Goal: Task Accomplishment & Management: Manage account settings

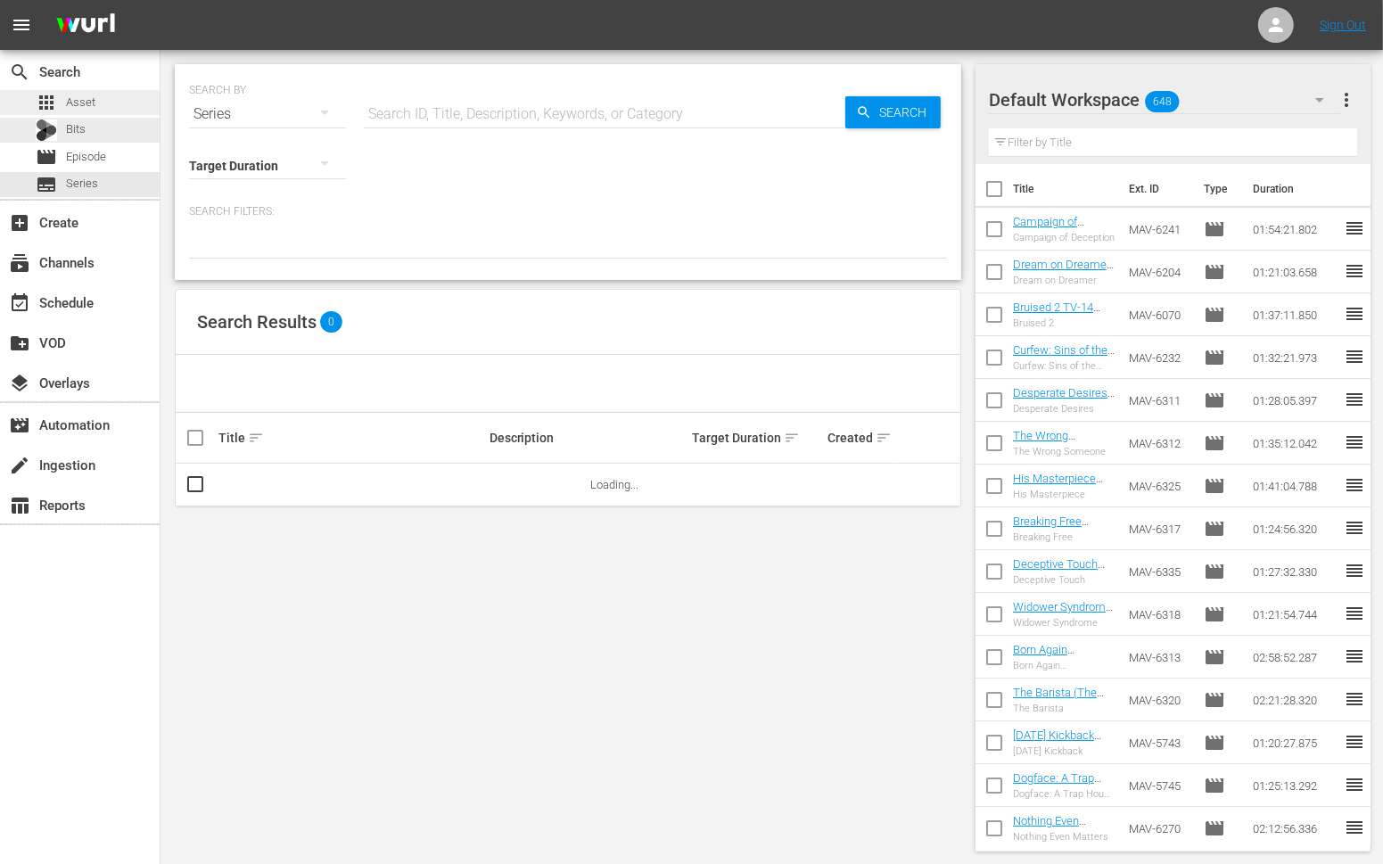
click at [119, 104] on div "apps Asset" at bounding box center [80, 102] width 160 height 25
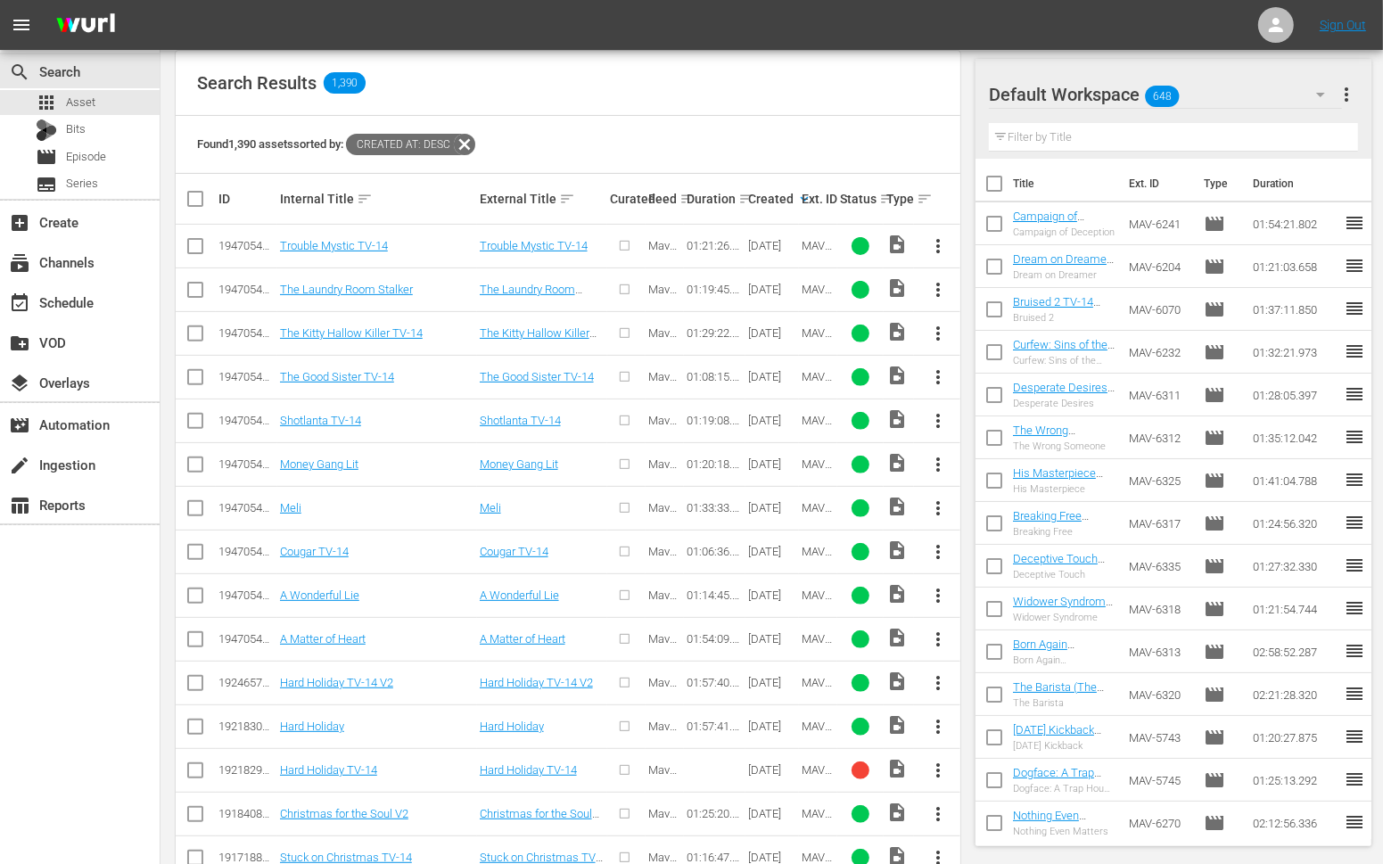
scroll to position [411, 0]
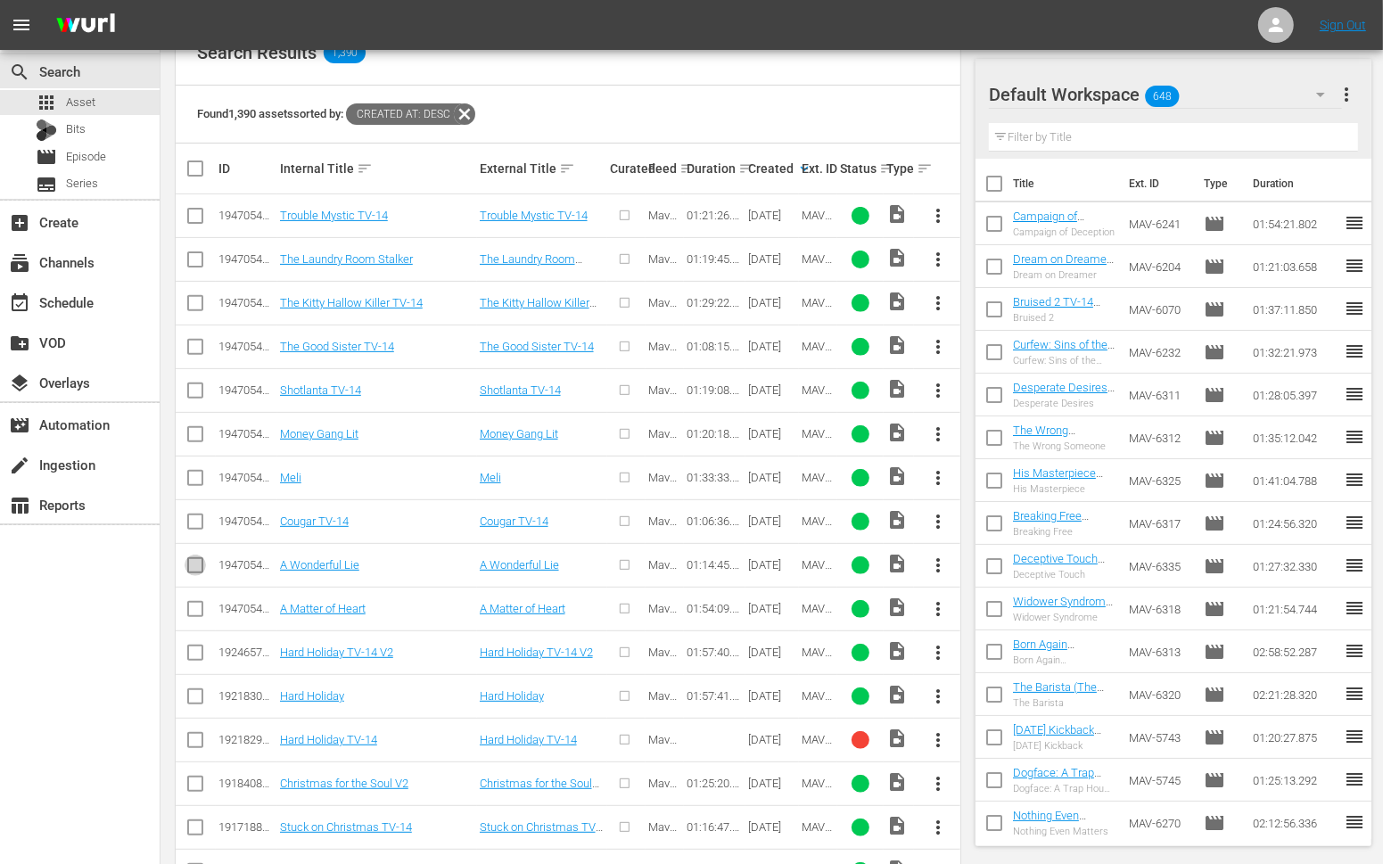
click at [187, 563] on input "checkbox" at bounding box center [195, 568] width 21 height 21
checkbox input "true"
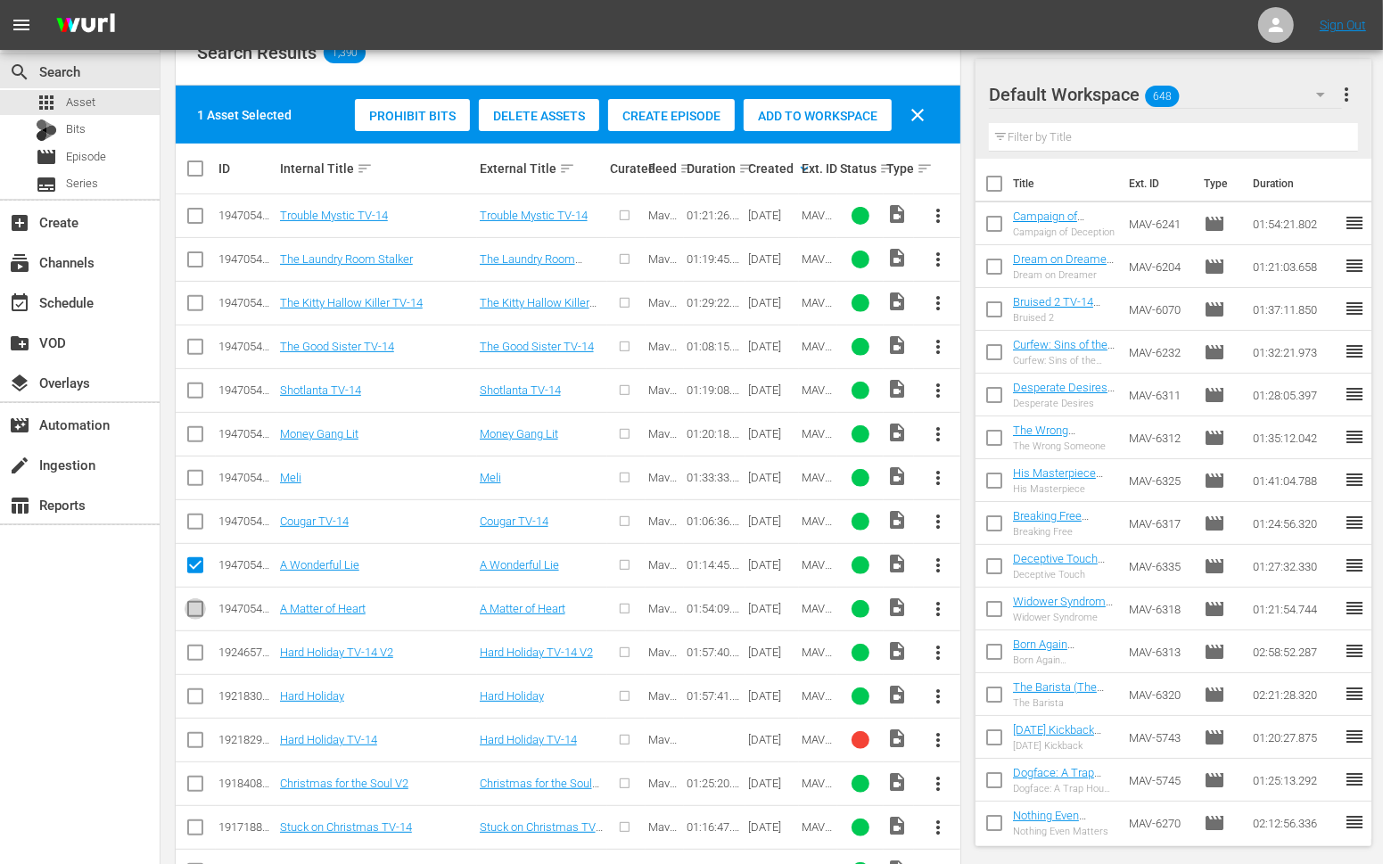
click at [192, 607] on input "checkbox" at bounding box center [195, 612] width 21 height 21
checkbox input "true"
click at [199, 254] on input "checkbox" at bounding box center [195, 262] width 21 height 21
checkbox input "true"
click at [192, 475] on input "checkbox" at bounding box center [195, 481] width 21 height 21
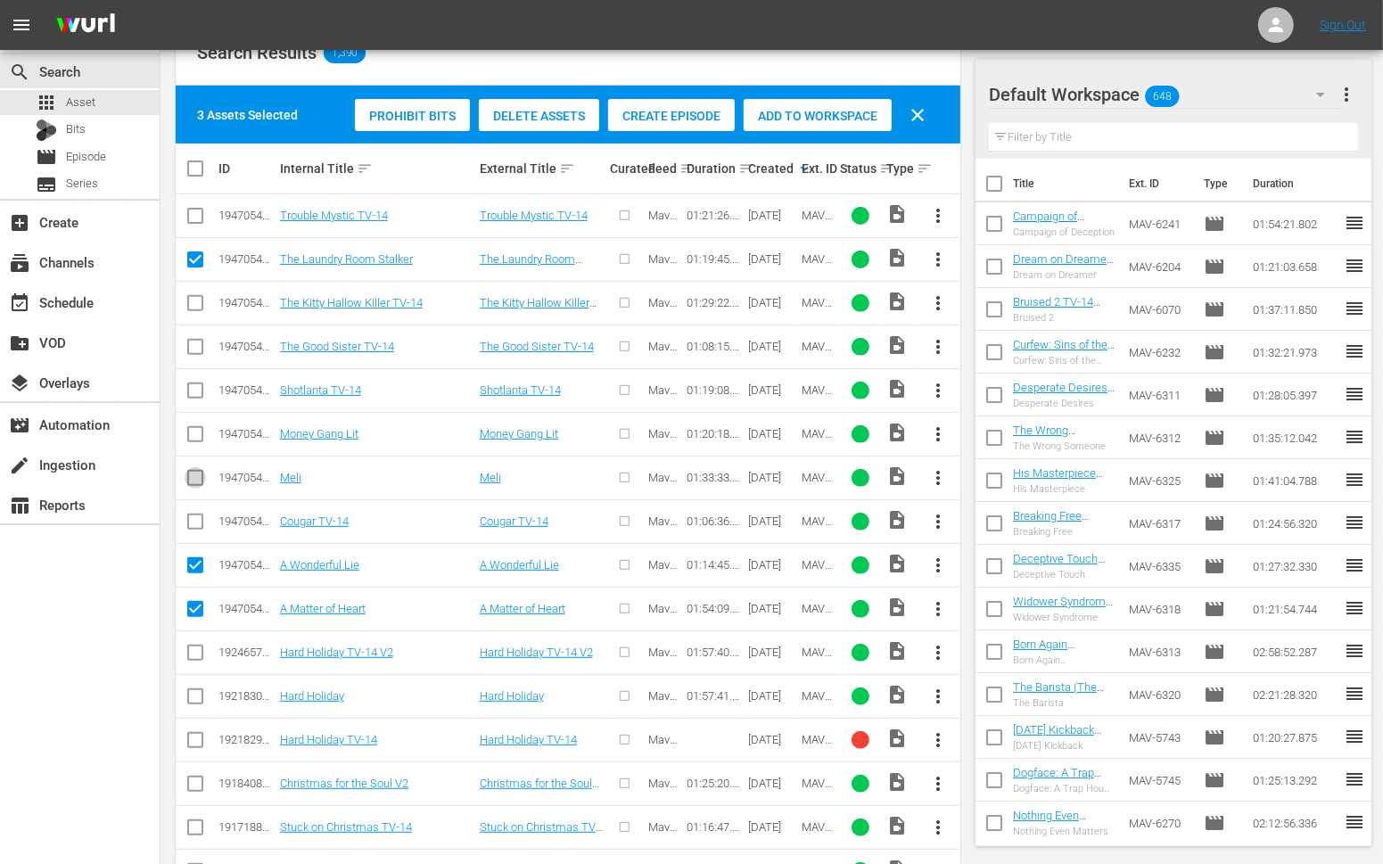
checkbox input "true"
click at [196, 428] on input "checkbox" at bounding box center [195, 437] width 21 height 21
checkbox input "true"
click at [194, 384] on input "checkbox" at bounding box center [195, 394] width 21 height 21
checkbox input "true"
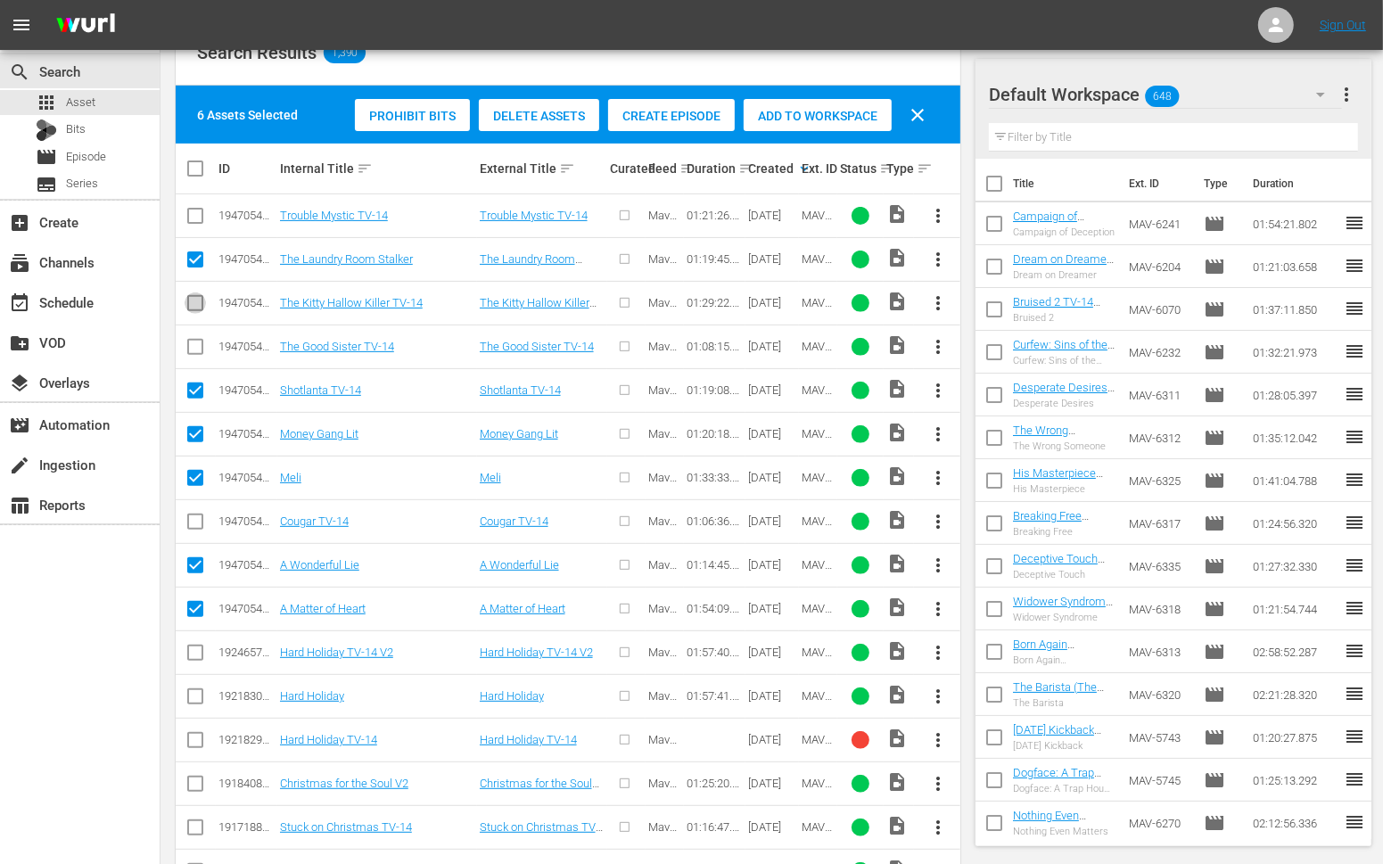
click at [194, 299] on input "checkbox" at bounding box center [195, 306] width 21 height 21
checkbox input "true"
click at [190, 518] on input "checkbox" at bounding box center [195, 525] width 21 height 21
checkbox input "true"
click at [201, 348] on input "checkbox" at bounding box center [195, 350] width 21 height 21
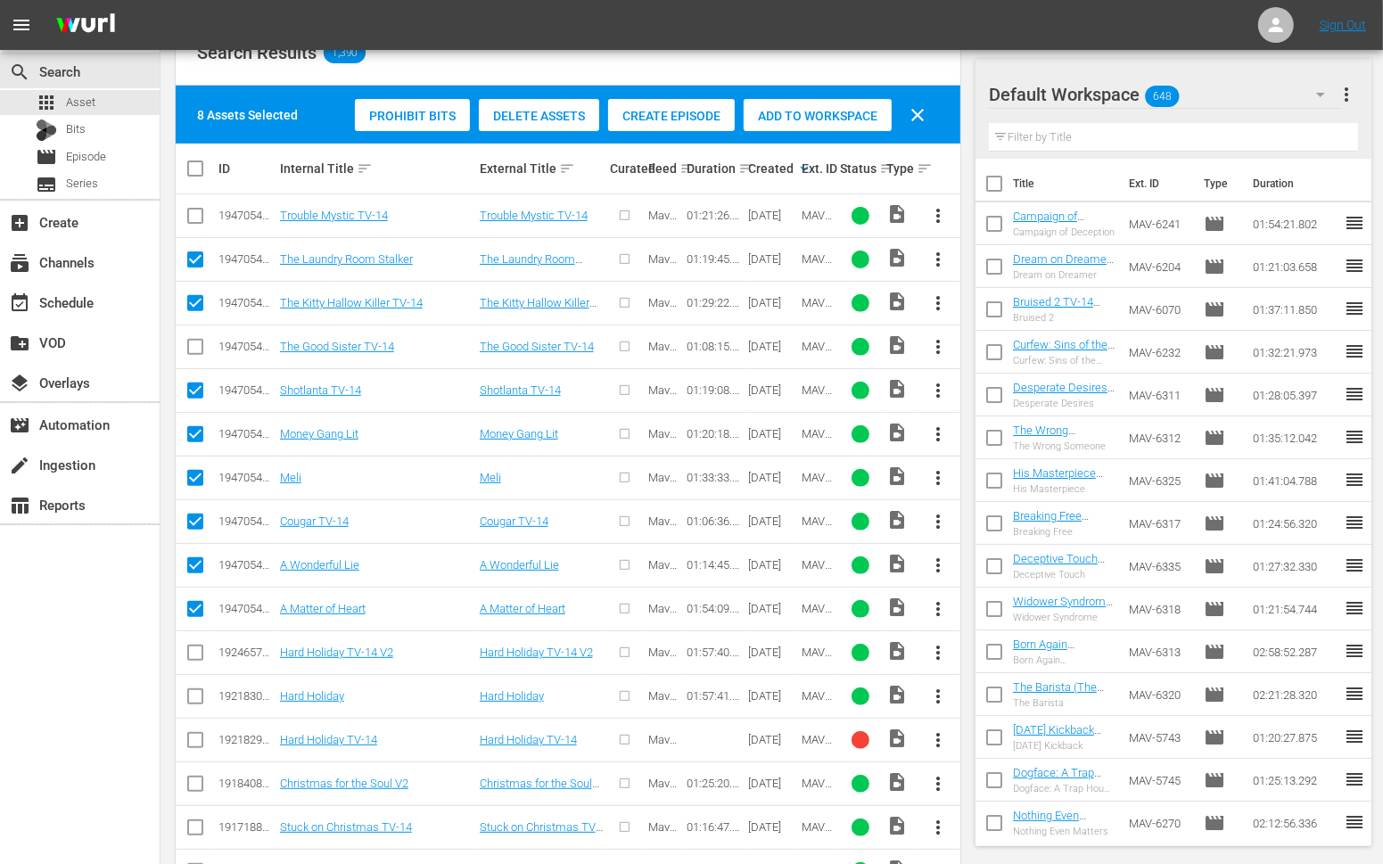
checkbox input "true"
click at [192, 217] on input "checkbox" at bounding box center [195, 219] width 21 height 21
checkbox input "true"
click at [129, 274] on div "subscriptions Channels" at bounding box center [80, 262] width 160 height 36
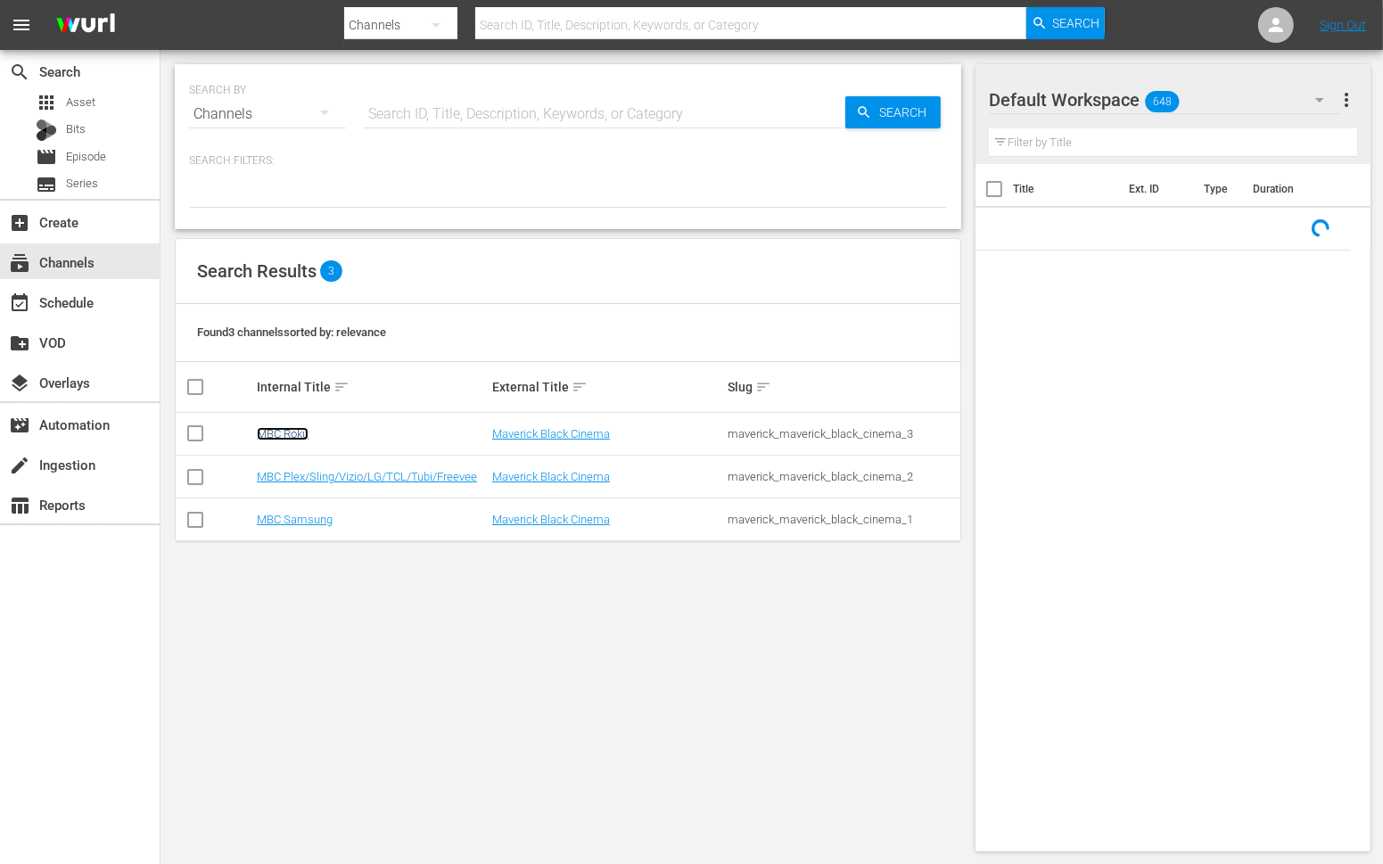
click at [292, 435] on link "MBC Roku" at bounding box center [283, 433] width 52 height 13
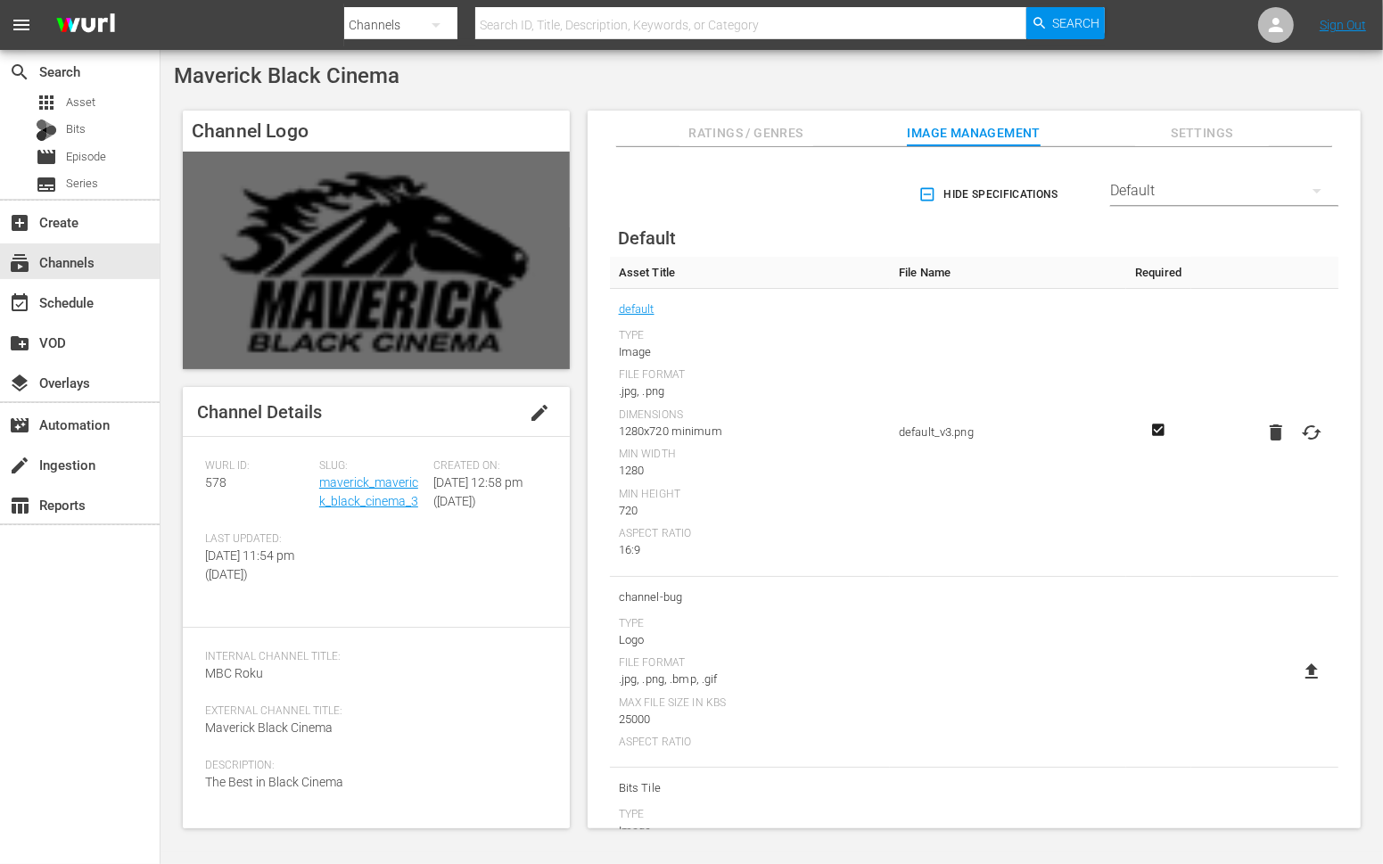
click at [449, 229] on img at bounding box center [376, 261] width 387 height 218
click at [1173, 127] on span "Settings" at bounding box center [1202, 133] width 134 height 22
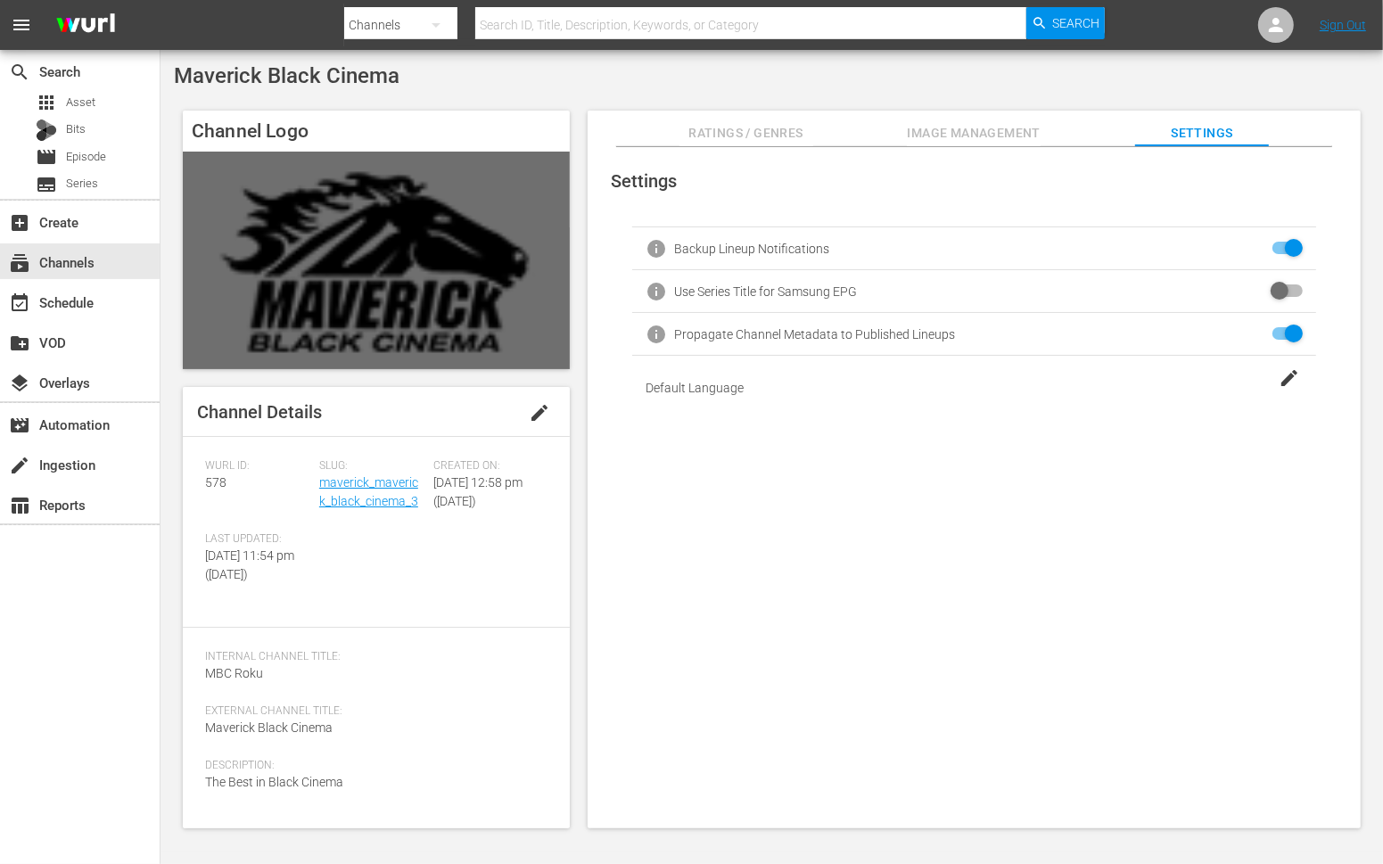
click at [975, 136] on span "Image Management" at bounding box center [974, 133] width 134 height 22
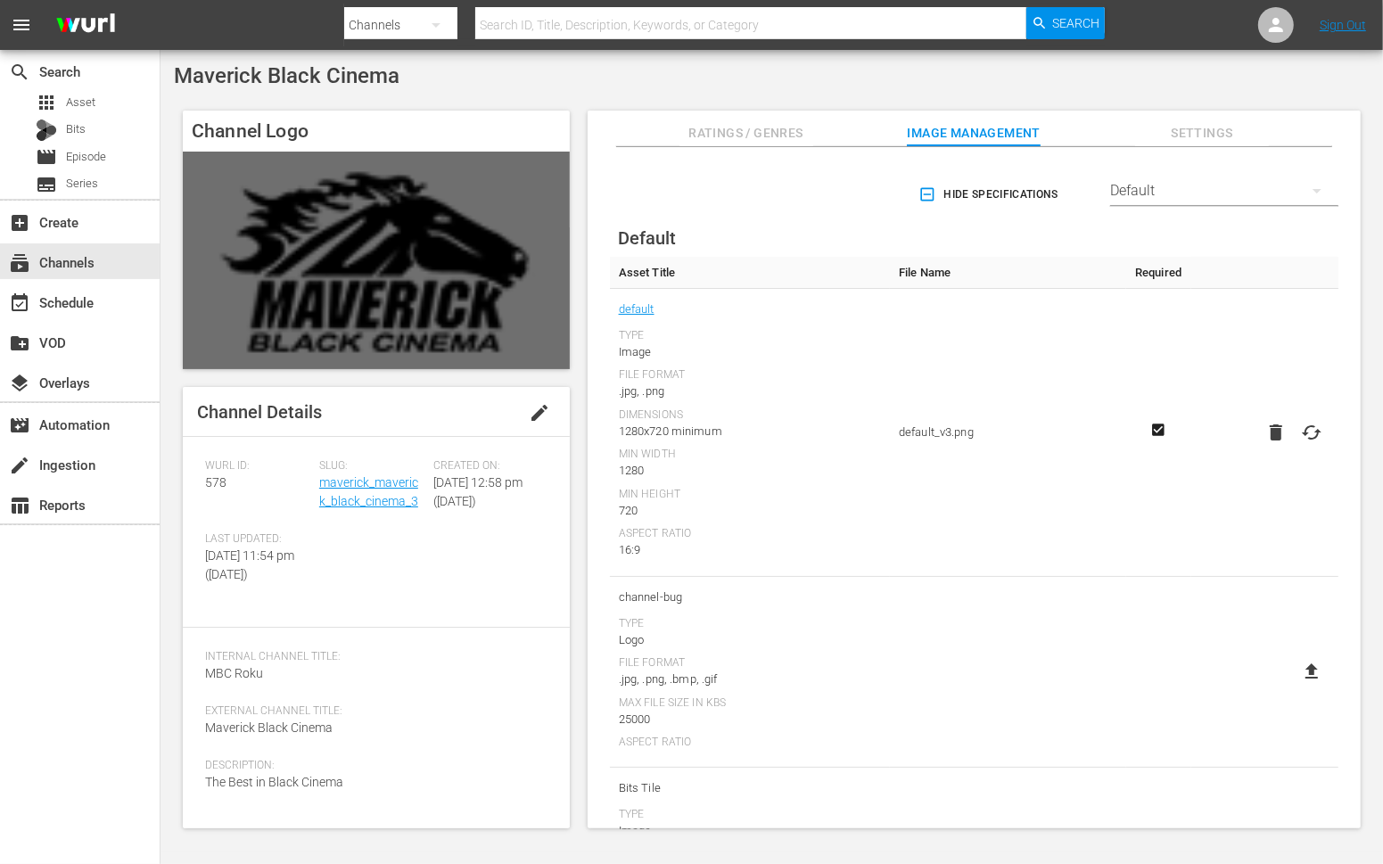
click at [765, 118] on button "Ratings / Genres" at bounding box center [747, 129] width 134 height 36
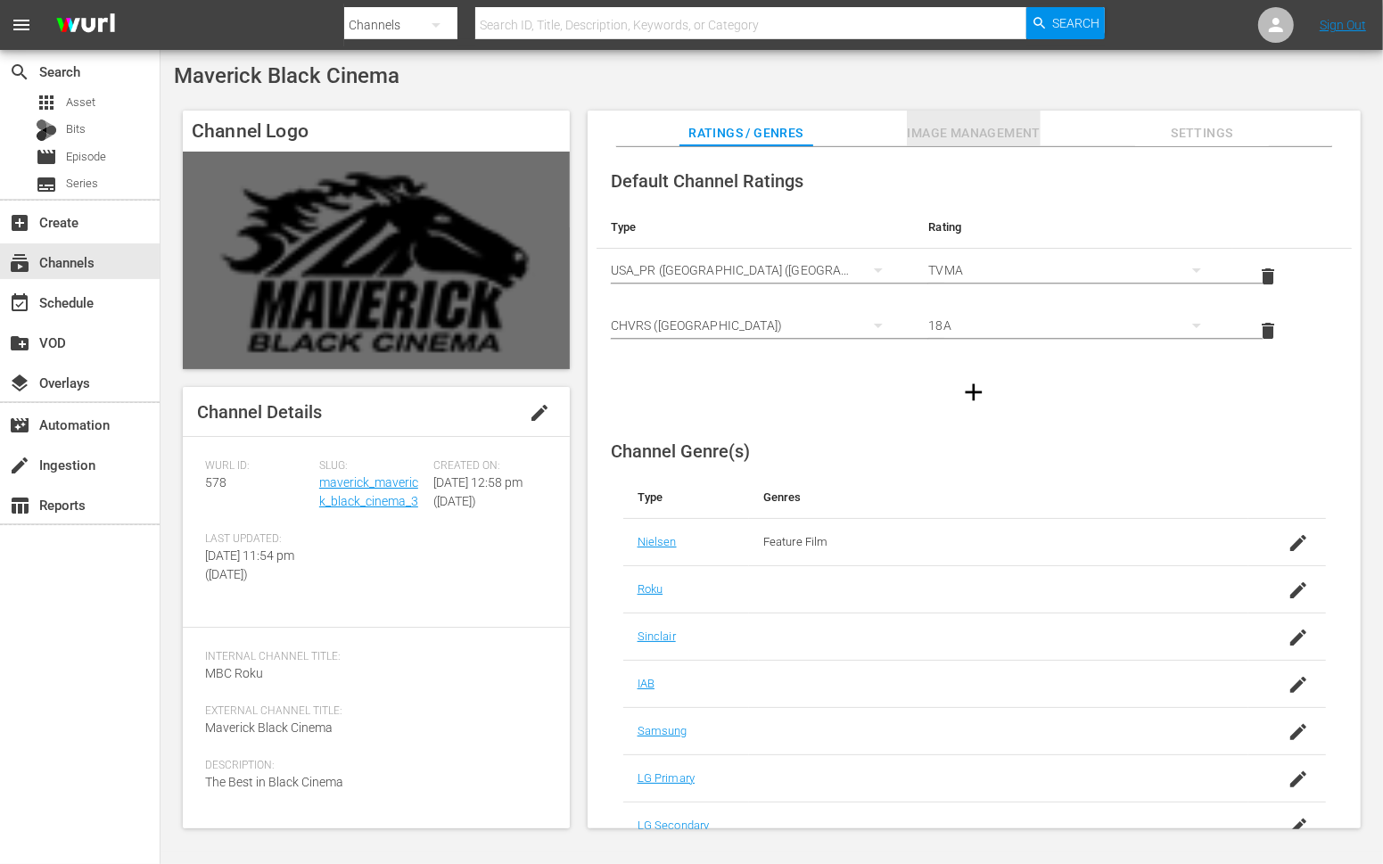
click at [928, 128] on span "Image Management" at bounding box center [974, 133] width 134 height 22
